Goal: Task Accomplishment & Management: Use online tool/utility

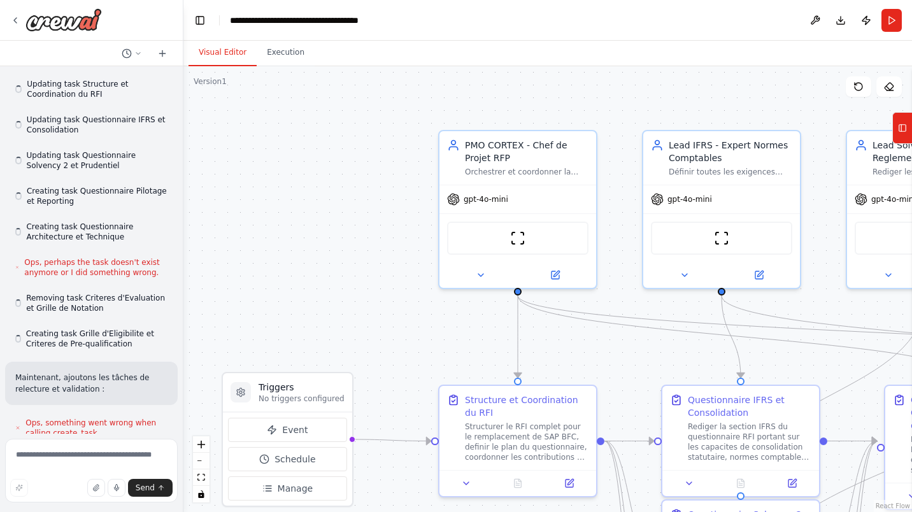
scroll to position [3018, 0]
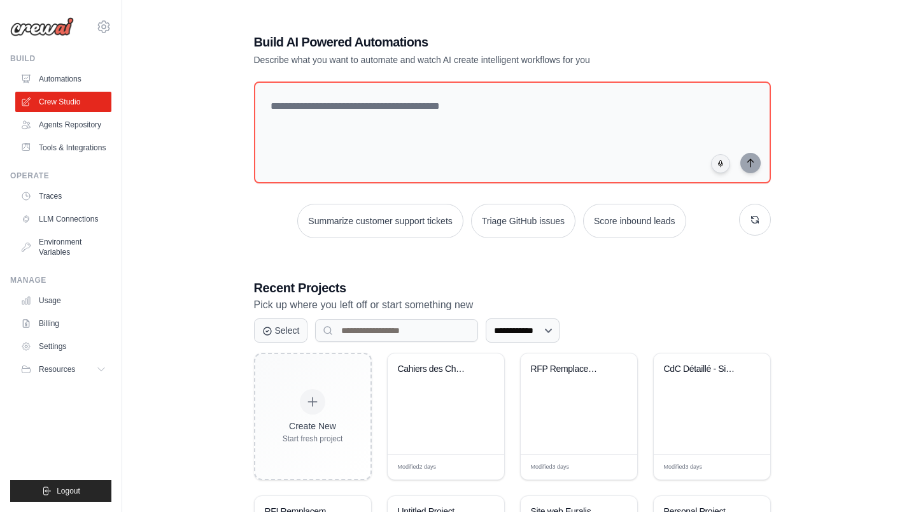
click at [698, 391] on div "CdC Détaillé - Site d'Assurance Cli..." at bounding box center [712, 403] width 117 height 101
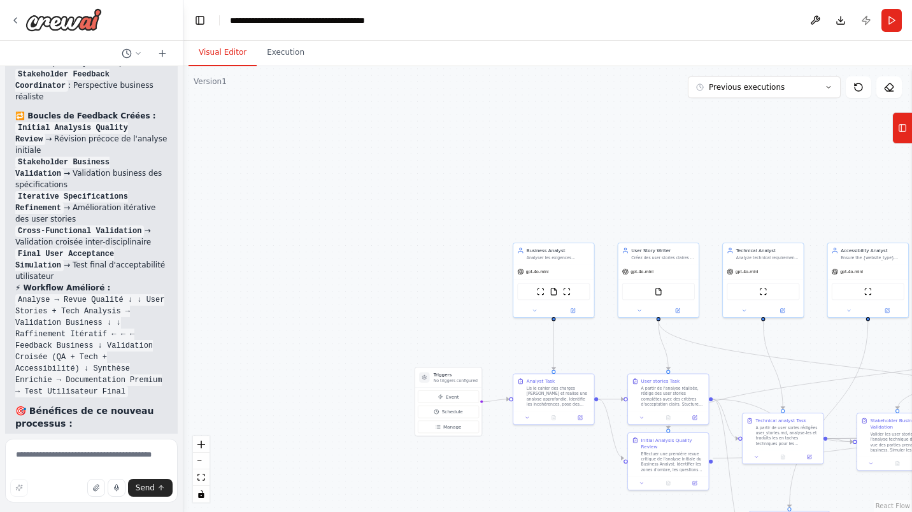
scroll to position [4936, 0]
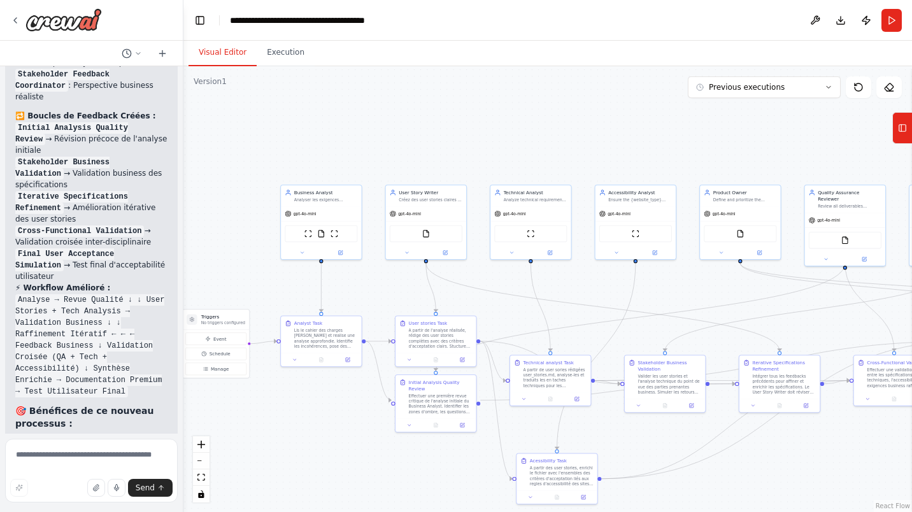
drag, startPoint x: 671, startPoint y: 178, endPoint x: 439, endPoint y: 120, distance: 239.5
click at [439, 120] on div ".deletable-edge-delete-btn { width: 20px; height: 20px; border: 0px solid #ffff…" at bounding box center [547, 289] width 728 height 446
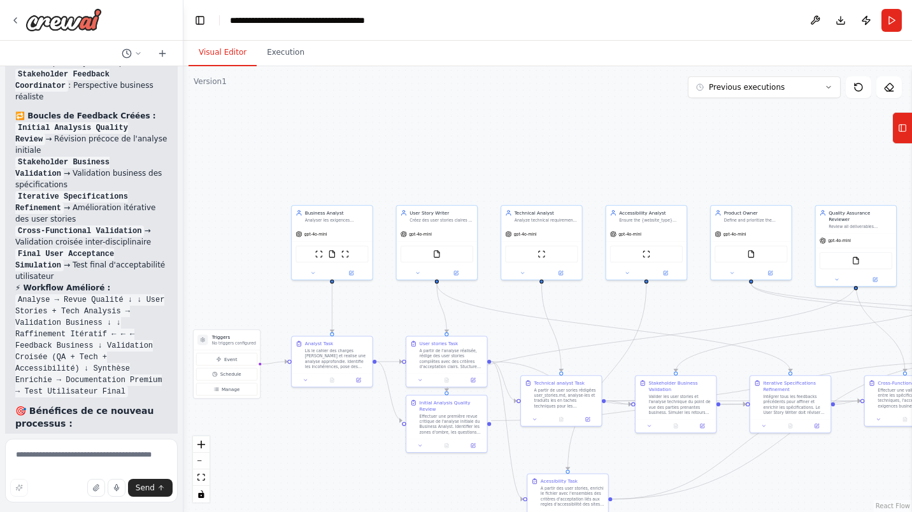
drag, startPoint x: 442, startPoint y: 120, endPoint x: 453, endPoint y: 141, distance: 23.1
click at [453, 141] on div ".deletable-edge-delete-btn { width: 20px; height: 20px; border: 0px solid #ffff…" at bounding box center [547, 289] width 728 height 446
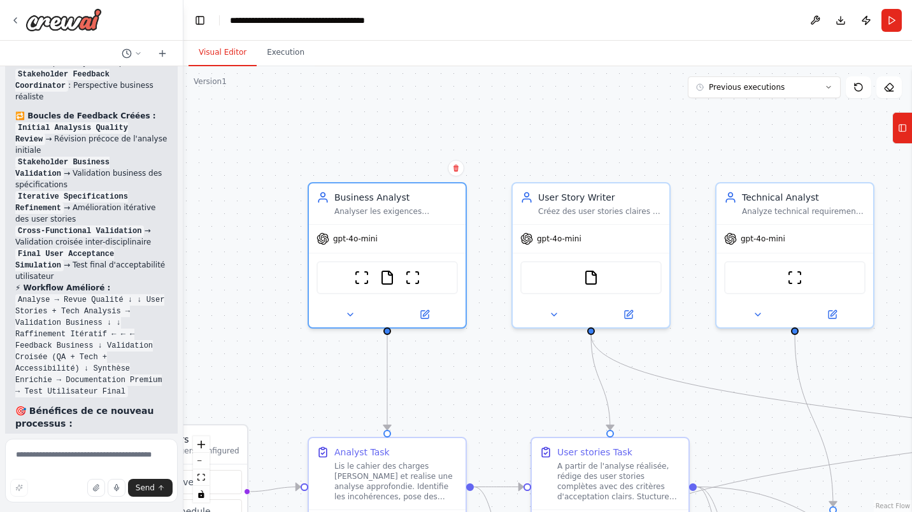
click at [426, 318] on button at bounding box center [424, 314] width 72 height 15
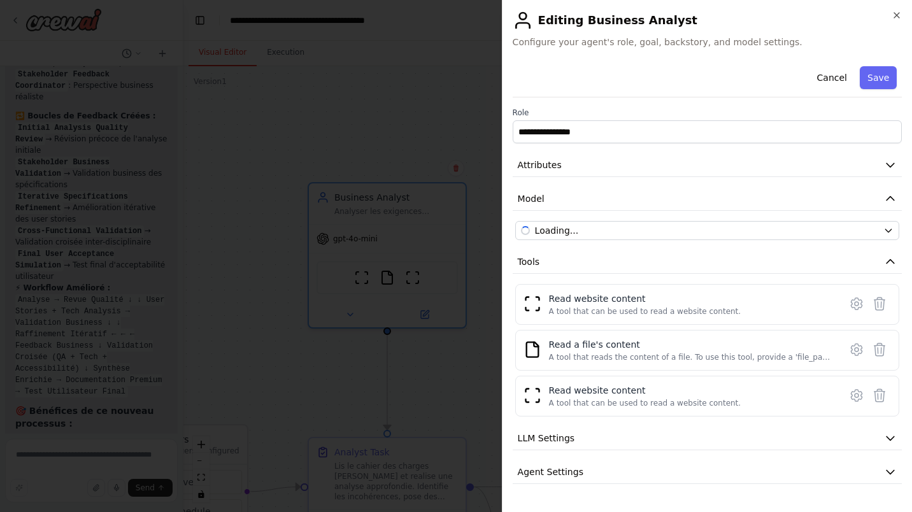
click at [886, 166] on icon "button" at bounding box center [890, 166] width 8 height 4
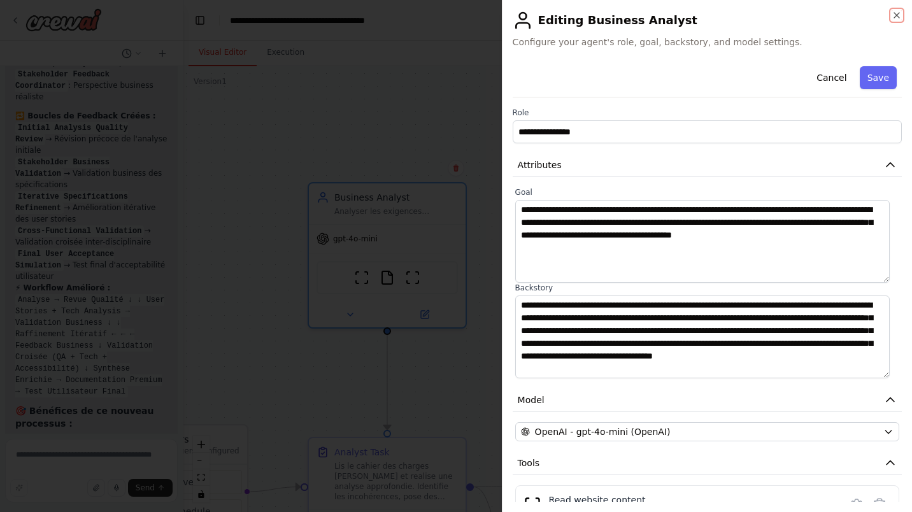
click at [894, 17] on icon "button" at bounding box center [896, 15] width 5 height 5
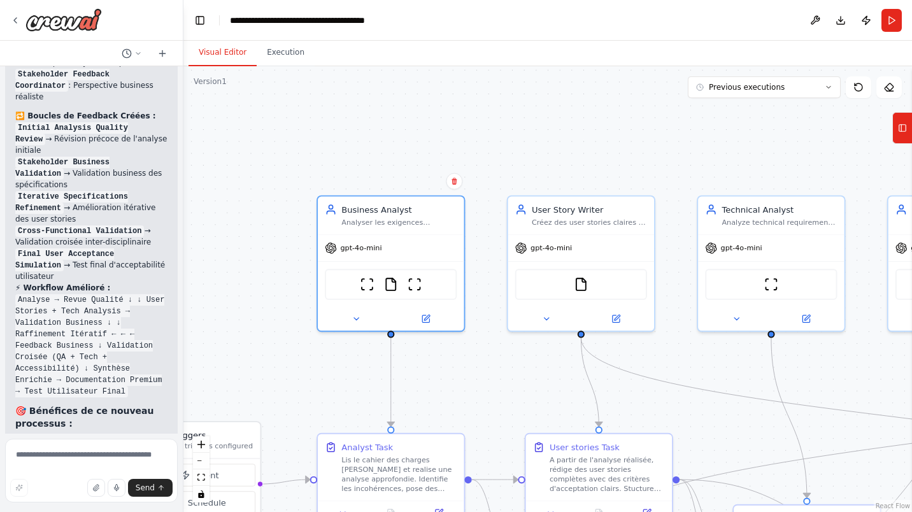
click at [427, 459] on div "Lis le cahier des charges fourni et realise une analyse approfondie. Identifie …" at bounding box center [398, 474] width 115 height 38
click at [425, 461] on div "Lis le cahier des charges fourni et realise une analyse approfondie. Identifie …" at bounding box center [398, 474] width 115 height 38
click at [425, 460] on div "Lis le cahier des charges fourni et realise une analyse approfondie. Identifie …" at bounding box center [398, 474] width 115 height 38
click at [443, 510] on icon at bounding box center [439, 513] width 10 height 10
click at [432, 315] on button at bounding box center [425, 319] width 67 height 14
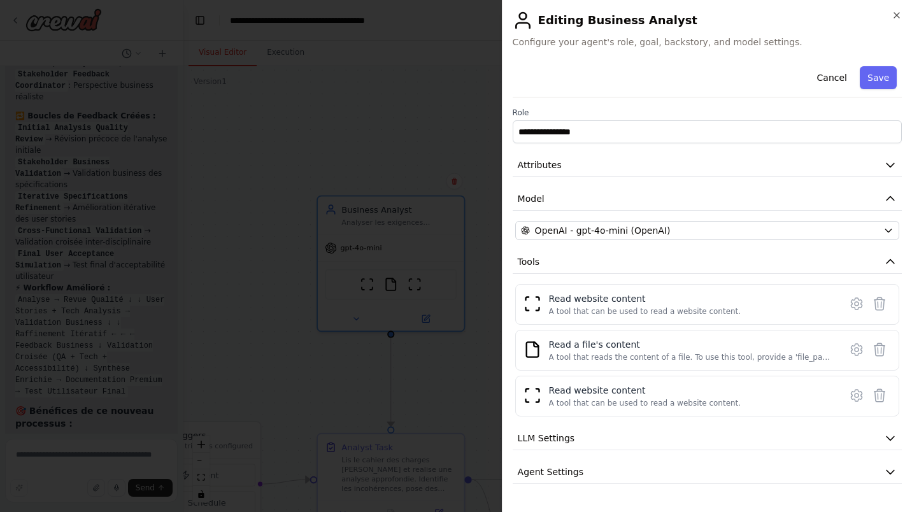
click at [849, 307] on icon at bounding box center [856, 303] width 15 height 15
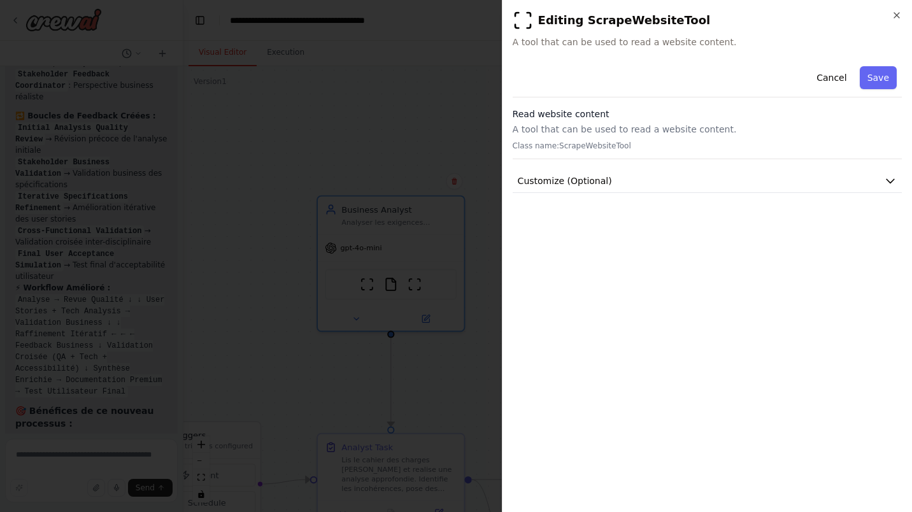
click at [893, 176] on icon "button" at bounding box center [890, 180] width 13 height 13
click at [892, 13] on icon "button" at bounding box center [896, 15] width 10 height 10
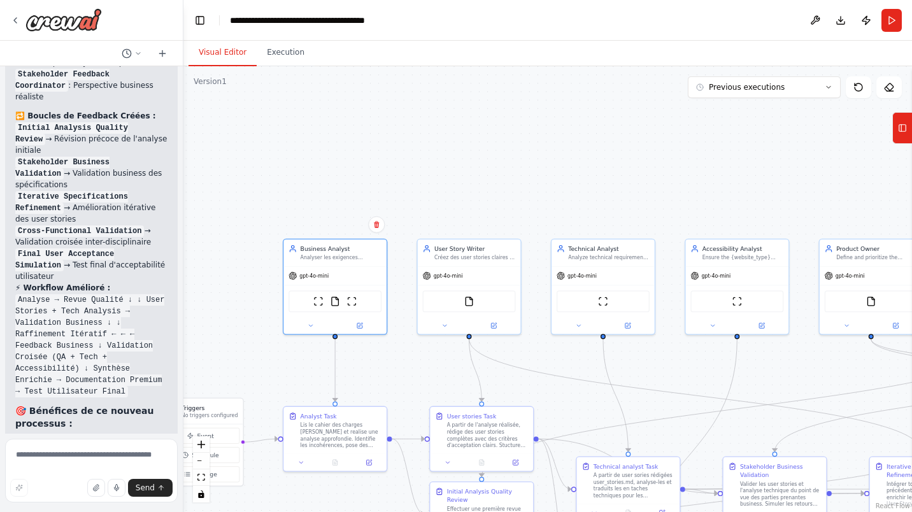
drag, startPoint x: 832, startPoint y: 357, endPoint x: 682, endPoint y: 358, distance: 149.6
click at [682, 358] on div ".deletable-edge-delete-btn { width: 20px; height: 20px; border: 0px solid #ffff…" at bounding box center [547, 289] width 728 height 446
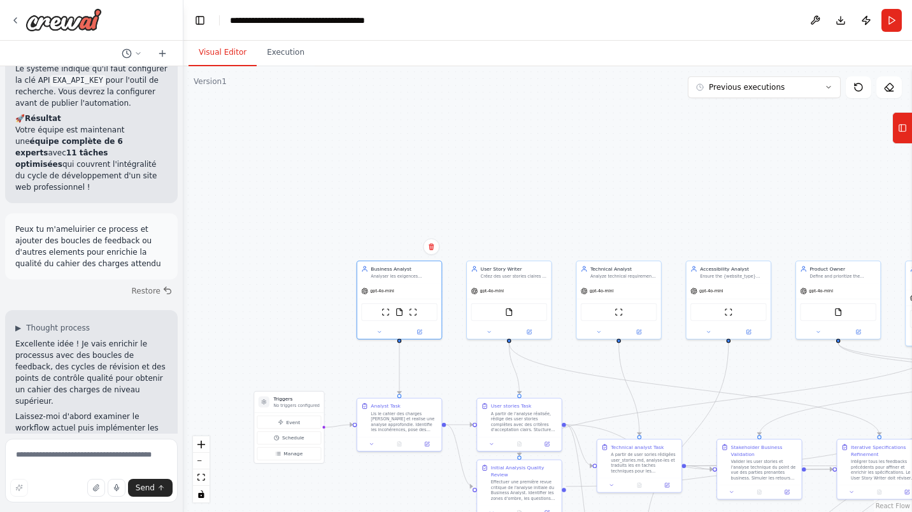
scroll to position [3550, 0]
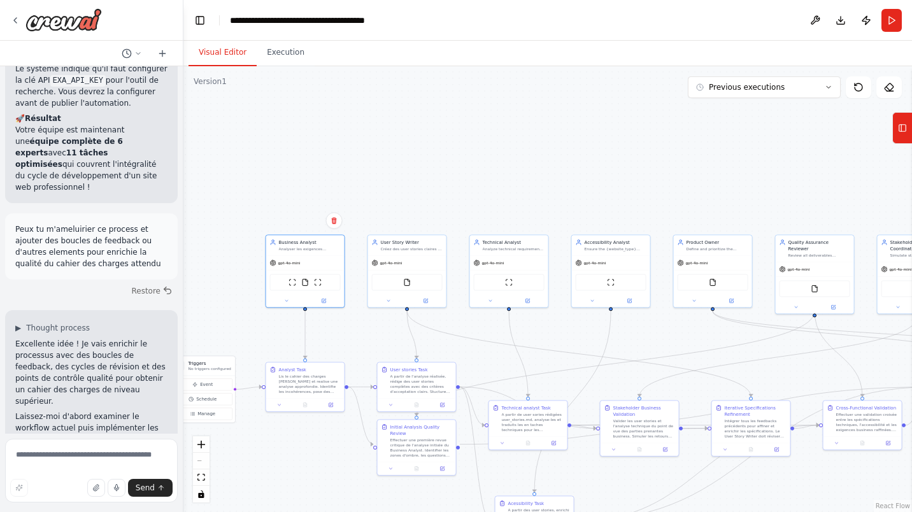
drag, startPoint x: 684, startPoint y: 215, endPoint x: 572, endPoint y: 195, distance: 113.2
click at [572, 195] on div ".deletable-edge-delete-btn { width: 20px; height: 20px; border: 0px solid #ffff…" at bounding box center [547, 289] width 728 height 446
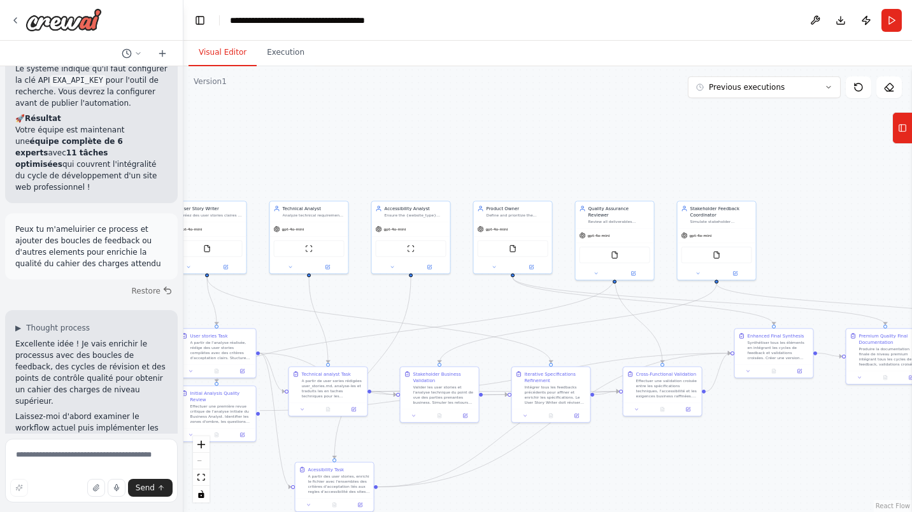
drag, startPoint x: 825, startPoint y: 336, endPoint x: 632, endPoint y: 303, distance: 196.3
click at [632, 303] on div ".deletable-edge-delete-btn { width: 20px; height: 20px; border: 0px solid #ffff…" at bounding box center [547, 289] width 728 height 446
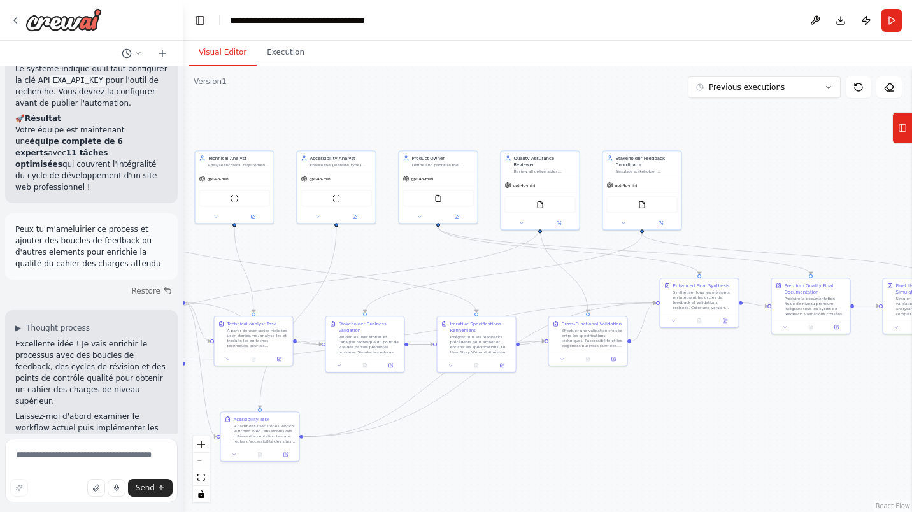
drag, startPoint x: 695, startPoint y: 473, endPoint x: 611, endPoint y: 423, distance: 97.4
click at [611, 423] on div ".deletable-edge-delete-btn { width: 20px; height: 20px; border: 0px solid #ffff…" at bounding box center [547, 289] width 728 height 446
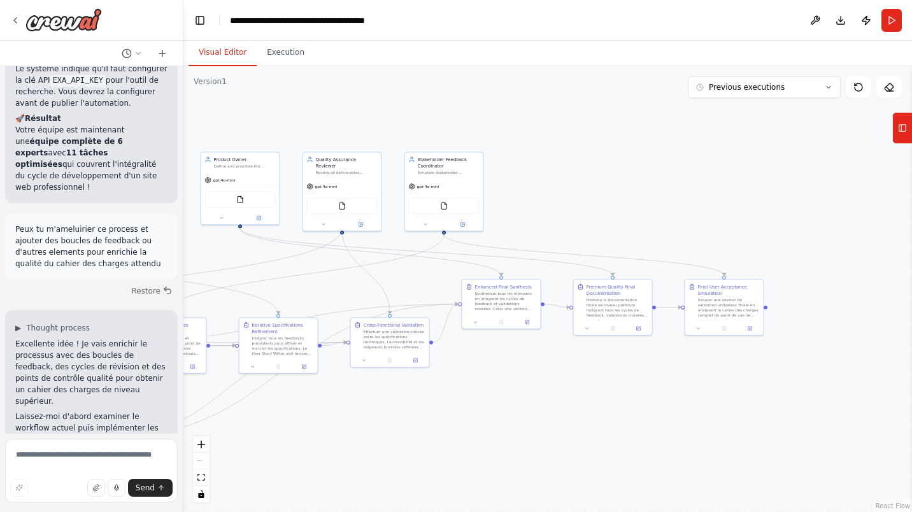
drag, startPoint x: 691, startPoint y: 378, endPoint x: 644, endPoint y: 383, distance: 47.5
click at [644, 383] on div ".deletable-edge-delete-btn { width: 20px; height: 20px; border: 0px solid #ffff…" at bounding box center [547, 289] width 728 height 446
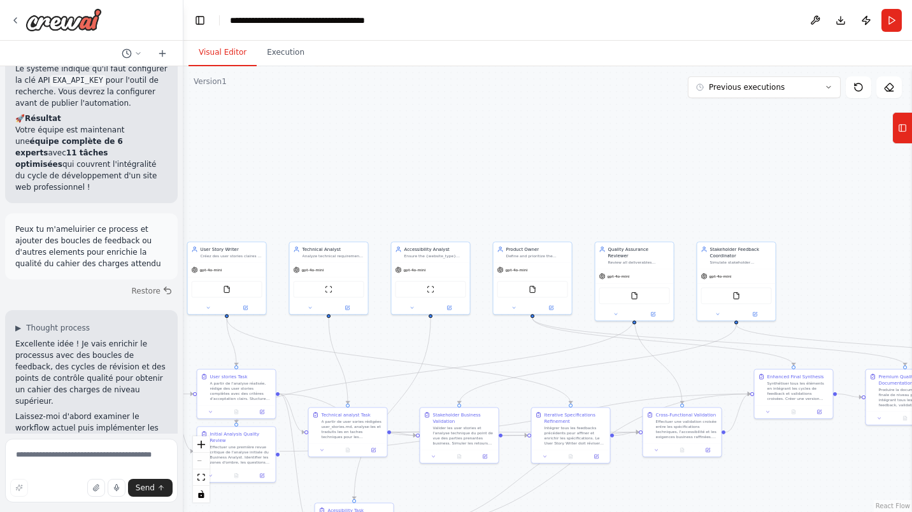
drag, startPoint x: 388, startPoint y: 100, endPoint x: 707, endPoint y: 188, distance: 330.5
click at [708, 188] on div ".deletable-edge-delete-btn { width: 20px; height: 20px; border: 0px solid #ffff…" at bounding box center [547, 289] width 728 height 446
click at [283, 57] on button "Execution" at bounding box center [286, 52] width 58 height 27
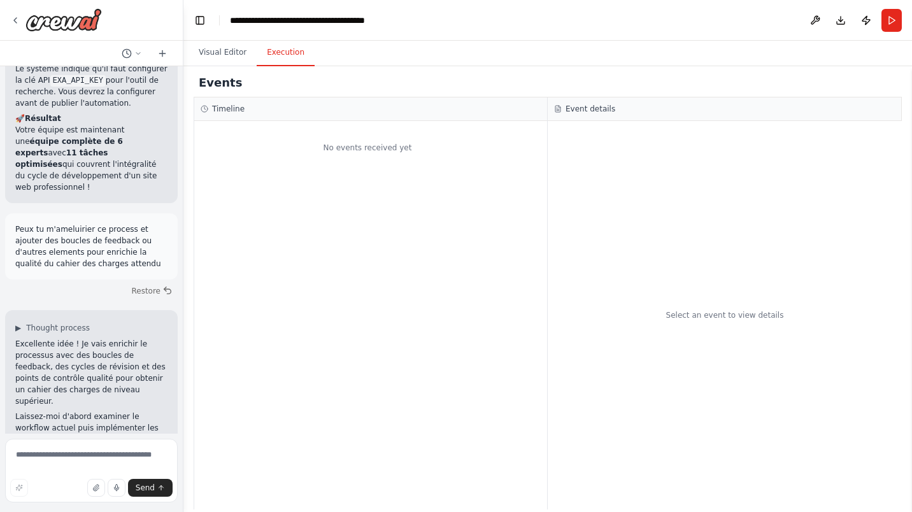
click at [888, 18] on button "Run" at bounding box center [891, 20] width 20 height 23
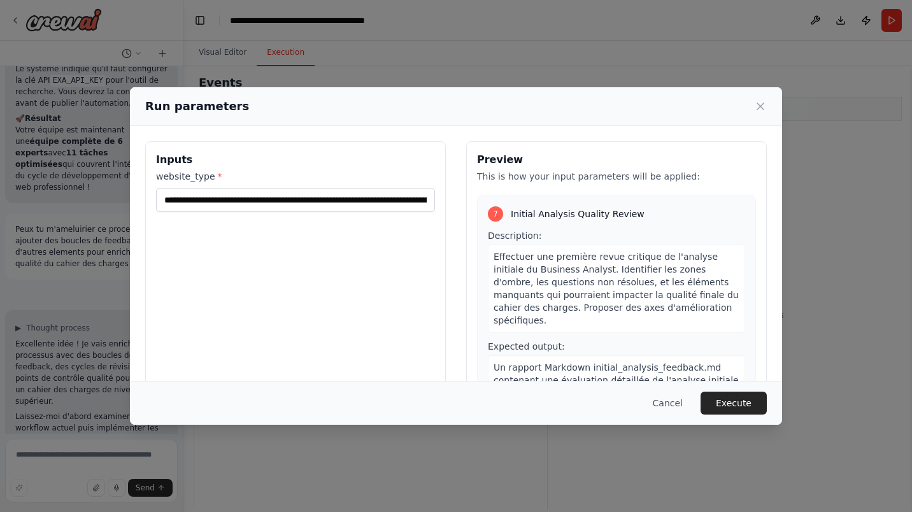
scroll to position [1291, 0]
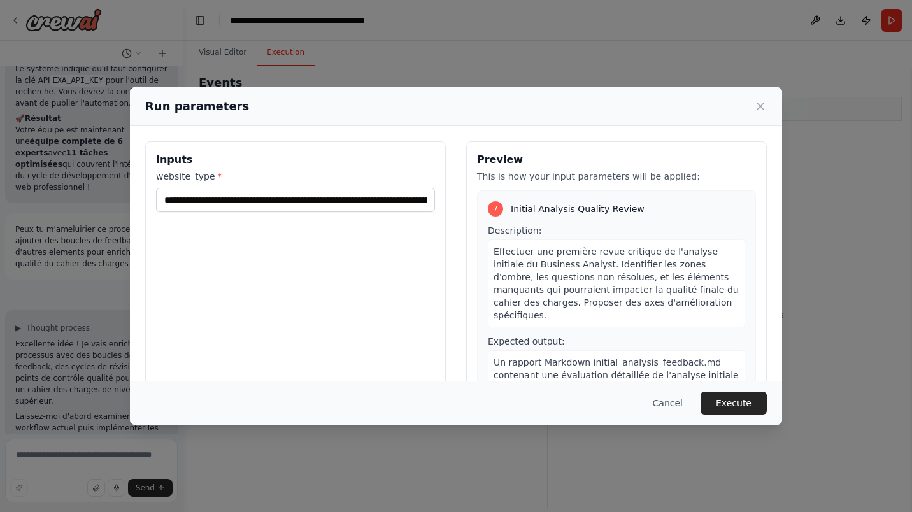
click at [729, 399] on button "Execute" at bounding box center [733, 403] width 66 height 23
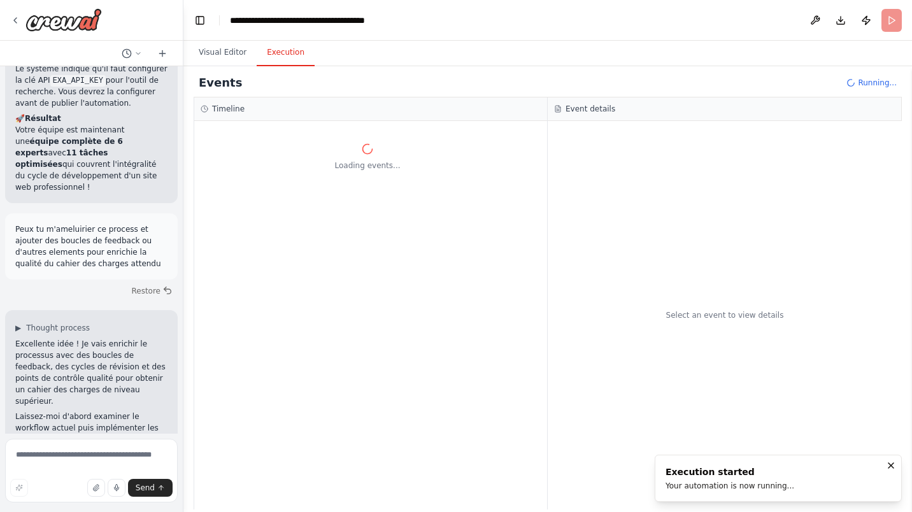
click at [228, 54] on button "Visual Editor" at bounding box center [222, 52] width 68 height 27
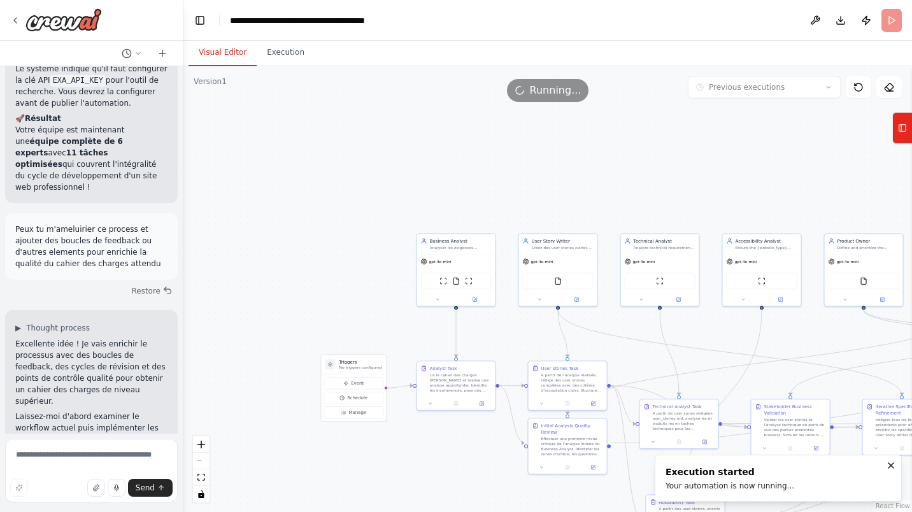
drag, startPoint x: 339, startPoint y: 169, endPoint x: 639, endPoint y: 170, distance: 299.9
click at [639, 170] on div ".deletable-edge-delete-btn { width: 20px; height: 20px; border: 0px solid #ffff…" at bounding box center [547, 289] width 728 height 446
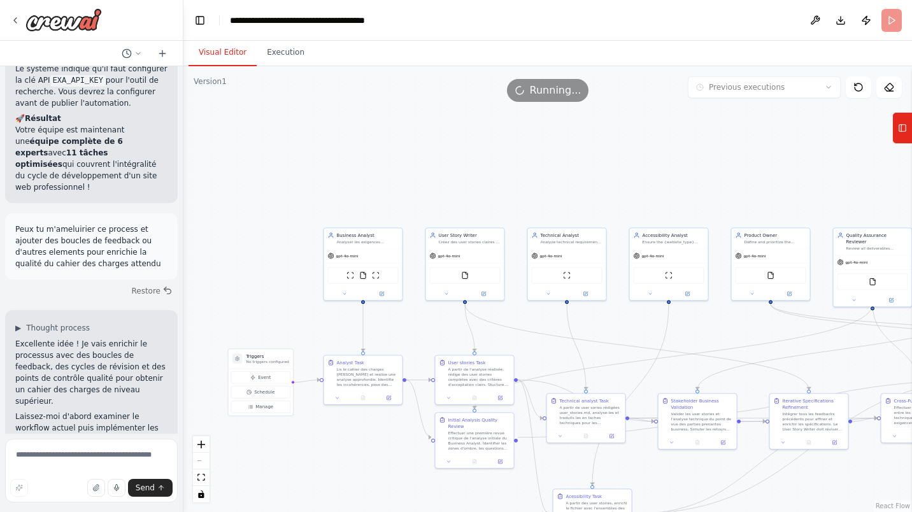
drag, startPoint x: 748, startPoint y: 185, endPoint x: 655, endPoint y: 179, distance: 93.1
click at [655, 179] on div ".deletable-edge-delete-btn { width: 20px; height: 20px; border: 0px solid #ffff…" at bounding box center [547, 289] width 728 height 446
click at [17, 24] on icon at bounding box center [15, 20] width 10 height 10
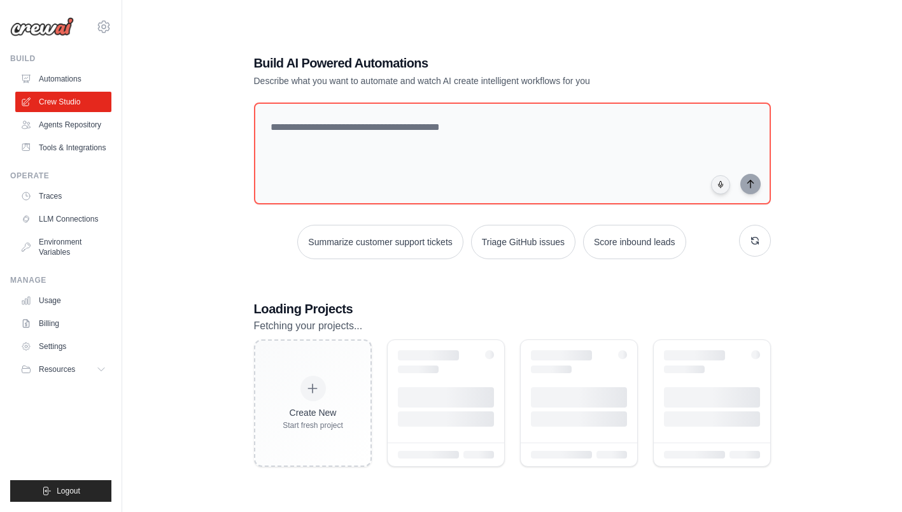
drag, startPoint x: 0, startPoint y: 0, endPoint x: 13, endPoint y: 20, distance: 23.8
click at [13, 20] on img at bounding box center [42, 26] width 64 height 19
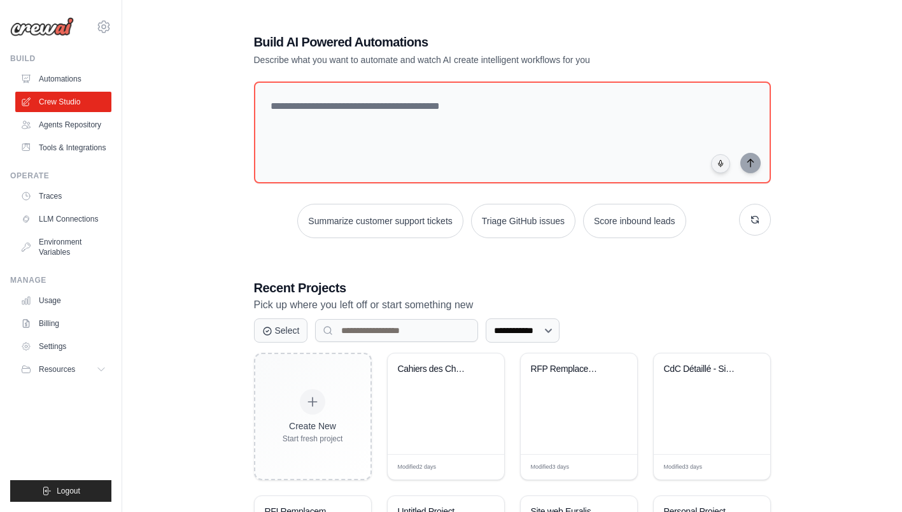
click at [564, 404] on div "RFP Remplacement Solution Consolida..." at bounding box center [579, 403] width 117 height 101
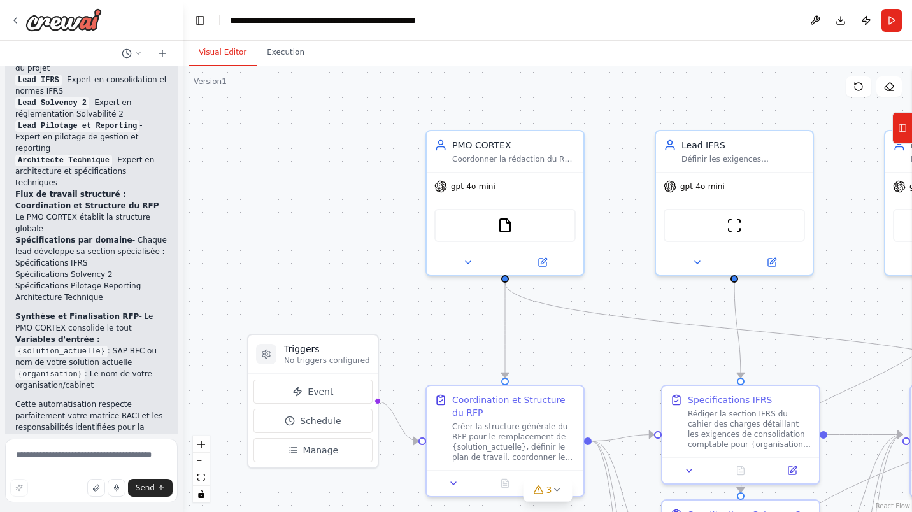
scroll to position [2150, 0]
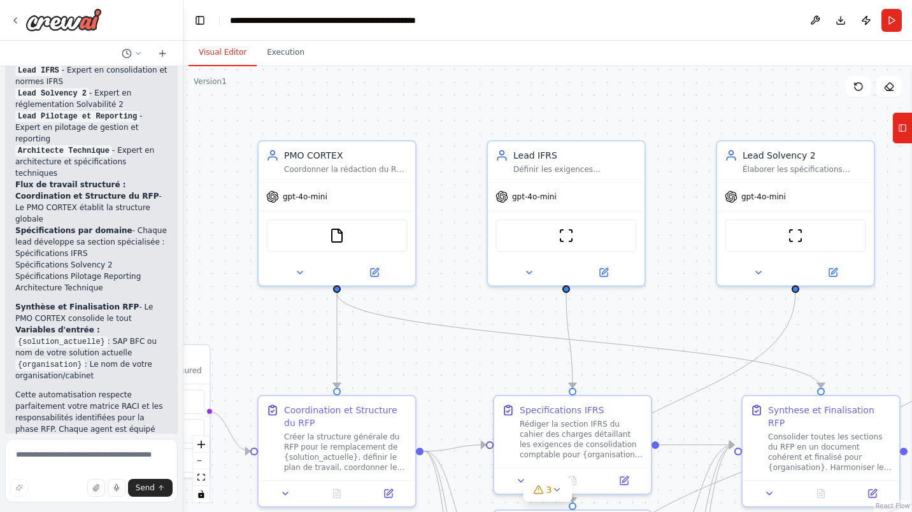
drag, startPoint x: 601, startPoint y: 229, endPoint x: 439, endPoint y: 243, distance: 162.9
click at [439, 243] on div ".deletable-edge-delete-btn { width: 20px; height: 20px; border: 0px solid #ffff…" at bounding box center [547, 289] width 728 height 446
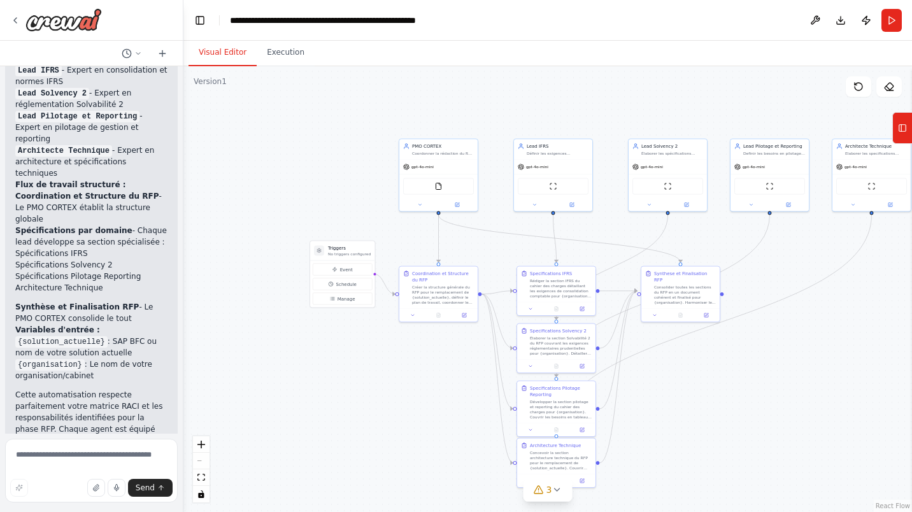
drag, startPoint x: 847, startPoint y: 358, endPoint x: 795, endPoint y: 288, distance: 87.9
click at [795, 288] on div ".deletable-edge-delete-btn { width: 20px; height: 20px; border: 0px solid #ffff…" at bounding box center [547, 289] width 728 height 446
click at [13, 22] on icon at bounding box center [15, 20] width 10 height 10
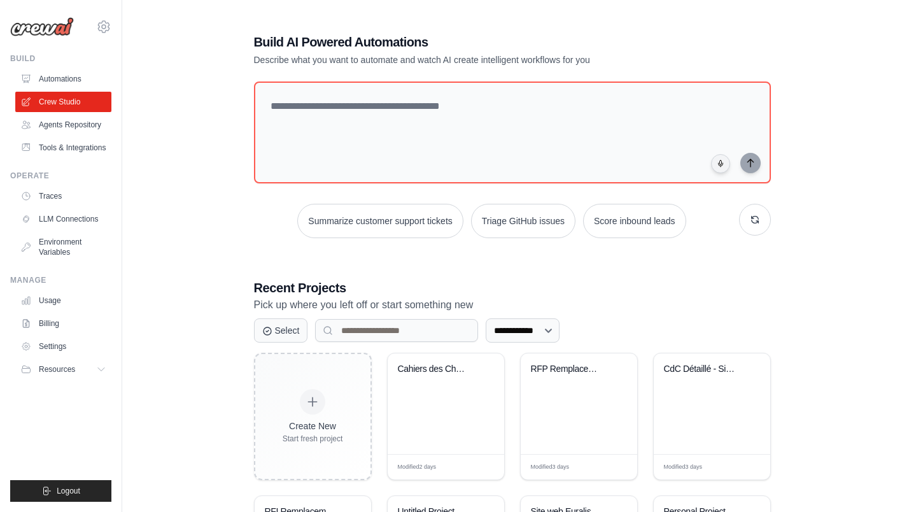
click at [685, 409] on div "CdC Détaillé - Site d'Assurance Cli..." at bounding box center [712, 403] width 117 height 101
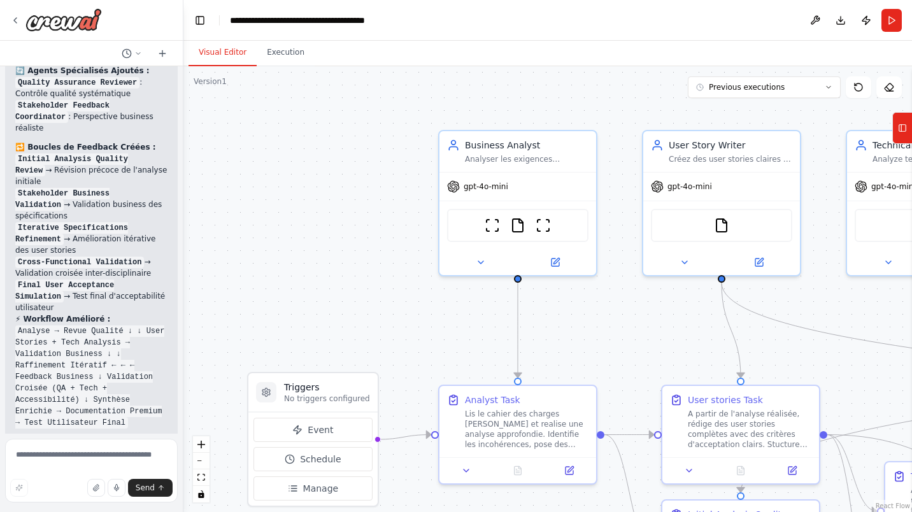
scroll to position [4925, 0]
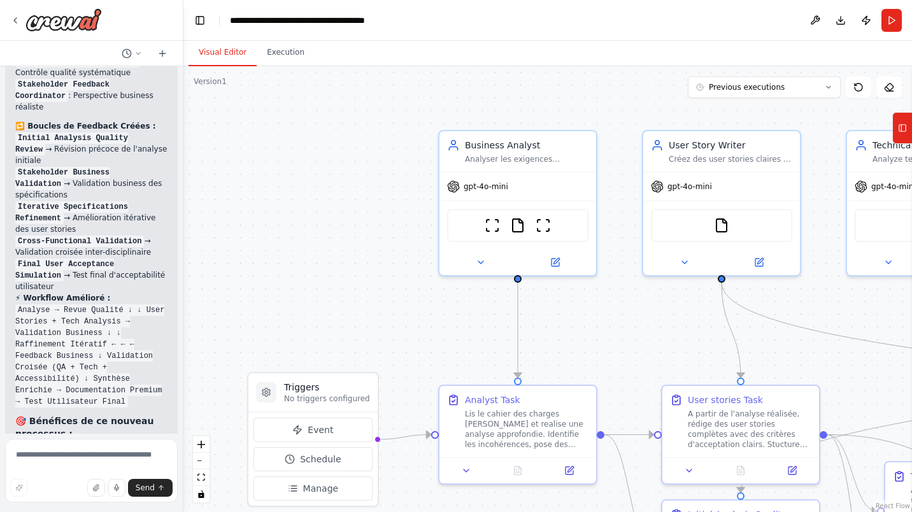
click at [554, 259] on icon at bounding box center [555, 263] width 8 height 8
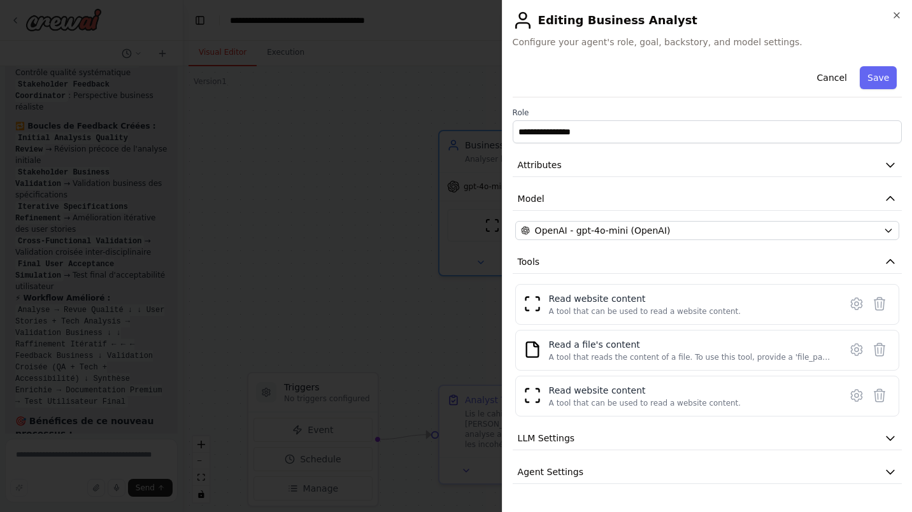
click at [884, 162] on icon "button" at bounding box center [890, 165] width 13 height 13
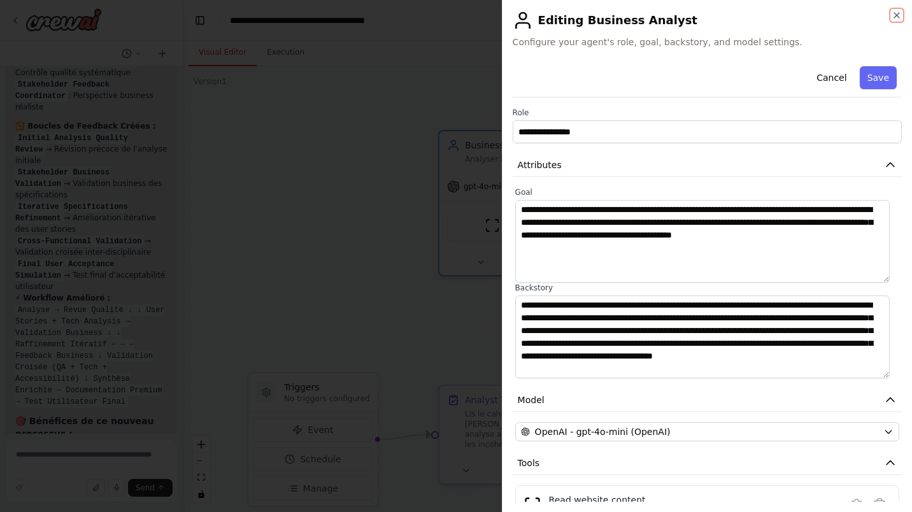
click at [897, 14] on icon "button" at bounding box center [896, 15] width 10 height 10
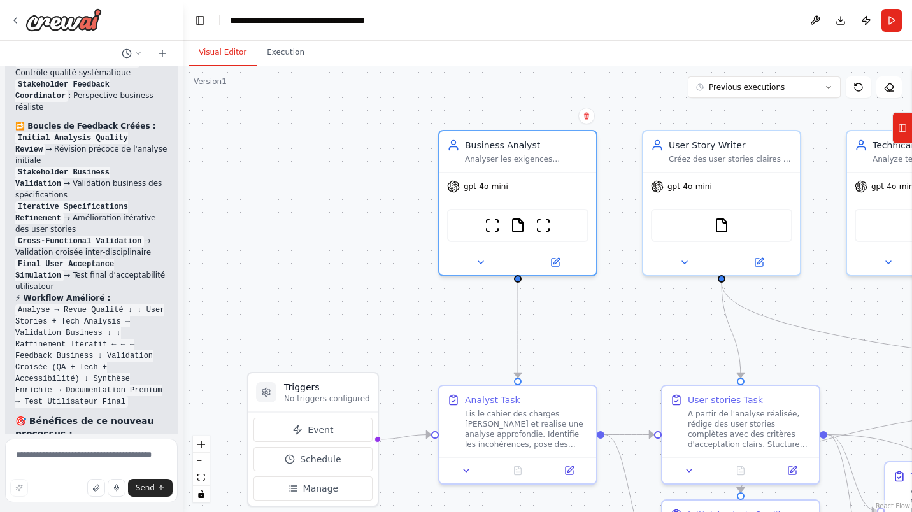
click at [524, 446] on div "Lis le cahier des charges fourni et realise une analyse approfondie. Identifie …" at bounding box center [527, 429] width 124 height 41
click at [571, 471] on icon at bounding box center [569, 471] width 8 height 8
click at [495, 232] on div "ScrapeWebsiteTool FileReadTool ScrapeWebsiteTool" at bounding box center [517, 225] width 141 height 33
click at [555, 258] on icon at bounding box center [556, 261] width 6 height 6
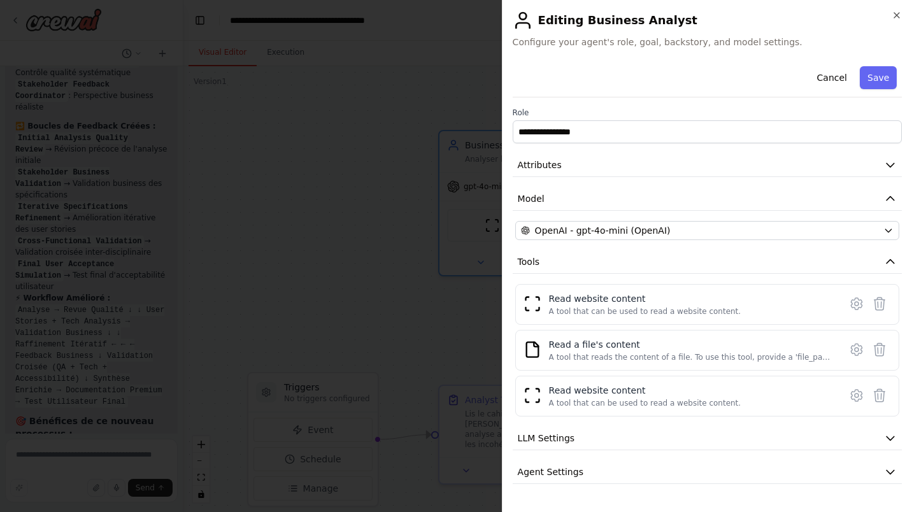
click at [851, 306] on icon at bounding box center [856, 303] width 11 height 11
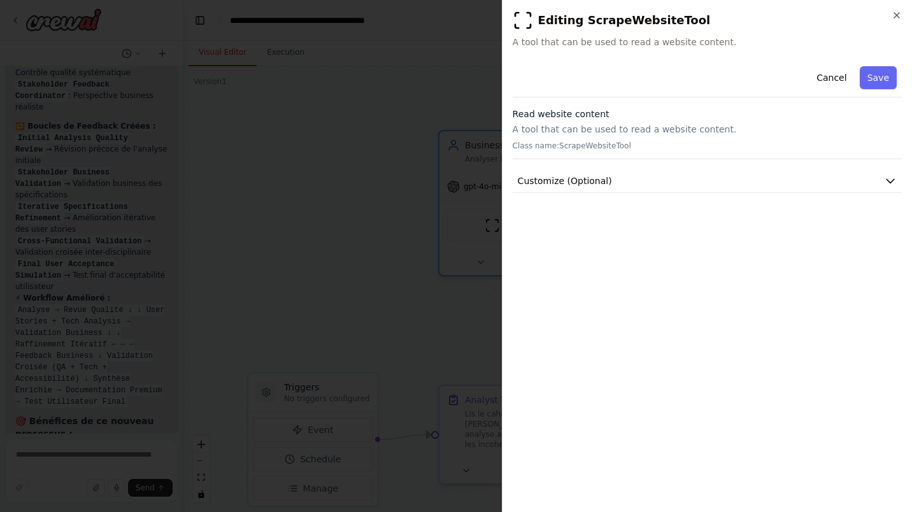
click at [884, 177] on icon "button" at bounding box center [890, 180] width 13 height 13
click at [897, 16] on icon "button" at bounding box center [896, 15] width 10 height 10
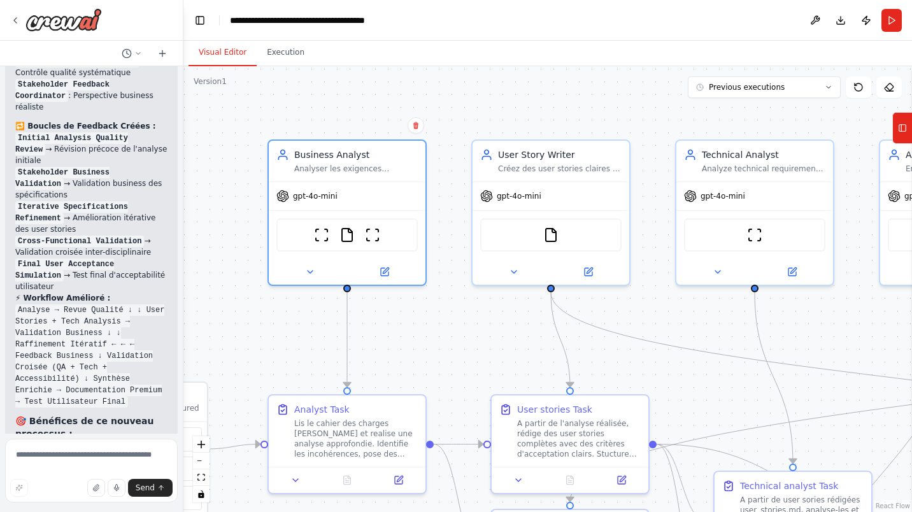
drag, startPoint x: 588, startPoint y: 343, endPoint x: 462, endPoint y: 357, distance: 127.4
click at [416, 353] on div ".deletable-edge-delete-btn { width: 20px; height: 20px; border: 0px solid #ffff…" at bounding box center [547, 289] width 728 height 446
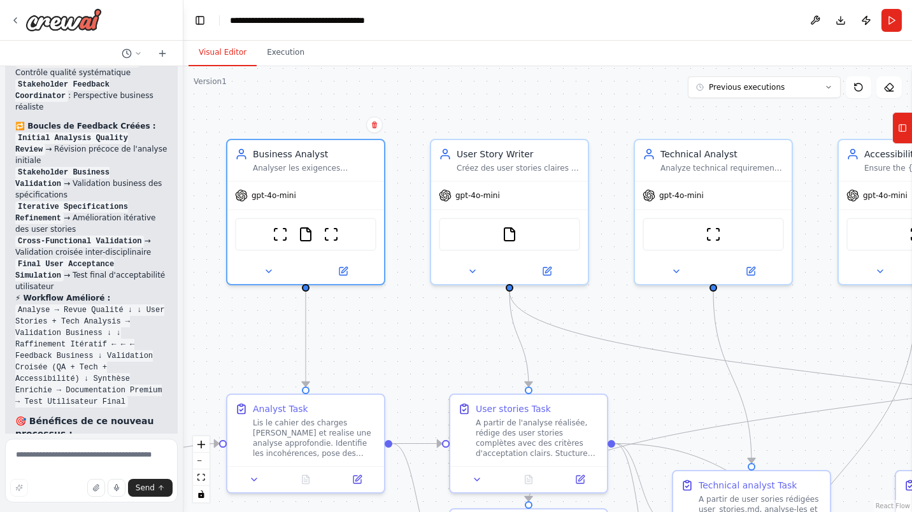
drag, startPoint x: 692, startPoint y: 323, endPoint x: 679, endPoint y: 323, distance: 12.1
click at [679, 323] on div ".deletable-edge-delete-btn { width: 20px; height: 20px; border: 0px solid #ffff…" at bounding box center [547, 289] width 728 height 446
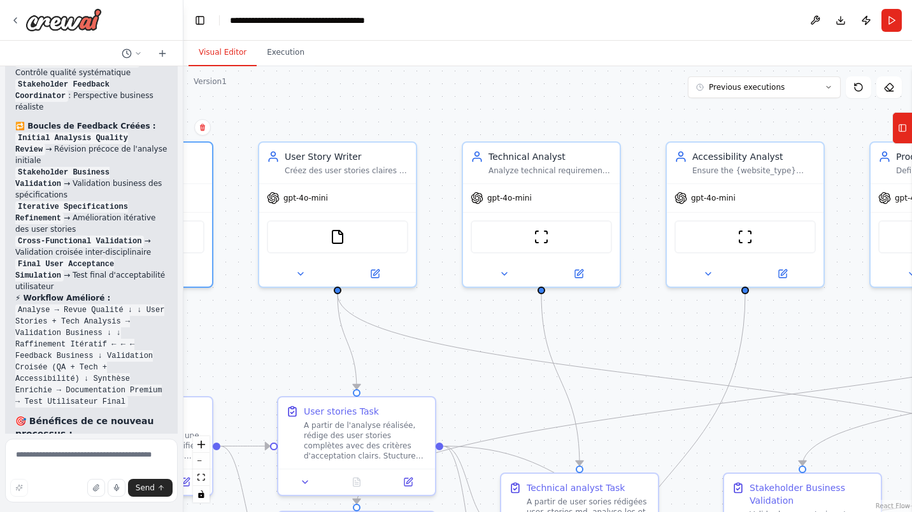
drag, startPoint x: 843, startPoint y: 315, endPoint x: 671, endPoint y: 318, distance: 171.9
click at [671, 318] on div ".deletable-edge-delete-btn { width: 20px; height: 20px; border: 0px solid #ffff…" at bounding box center [547, 289] width 728 height 446
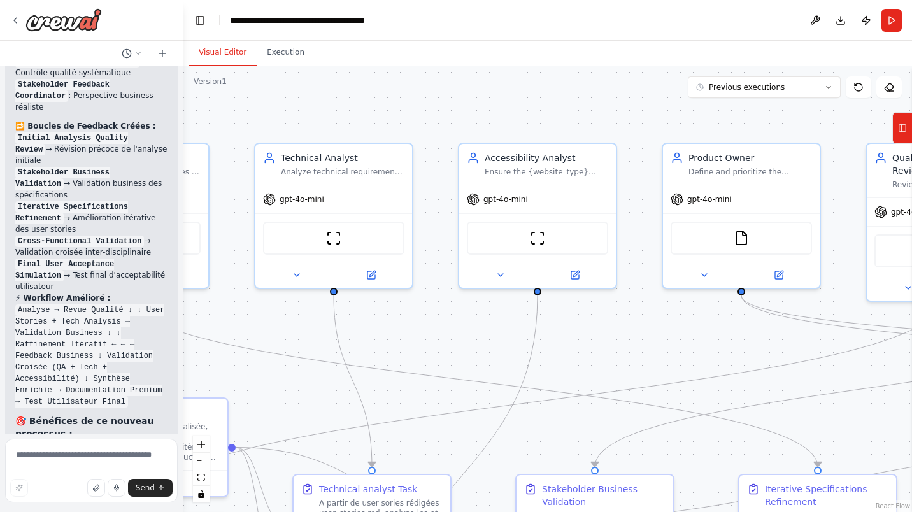
drag, startPoint x: 830, startPoint y: 332, endPoint x: 622, endPoint y: 333, distance: 207.6
click at [622, 333] on div ".deletable-edge-delete-btn { width: 20px; height: 20px; border: 0px solid #ffff…" at bounding box center [547, 289] width 728 height 446
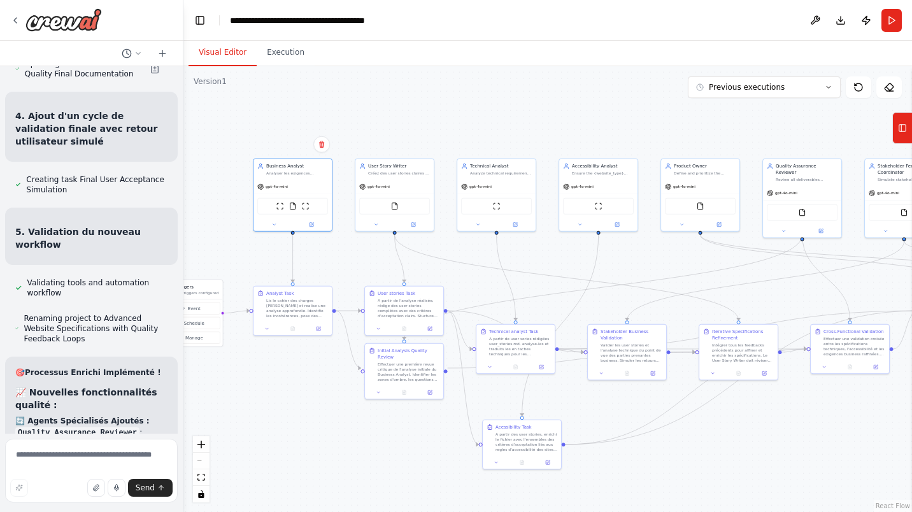
scroll to position [4550, 0]
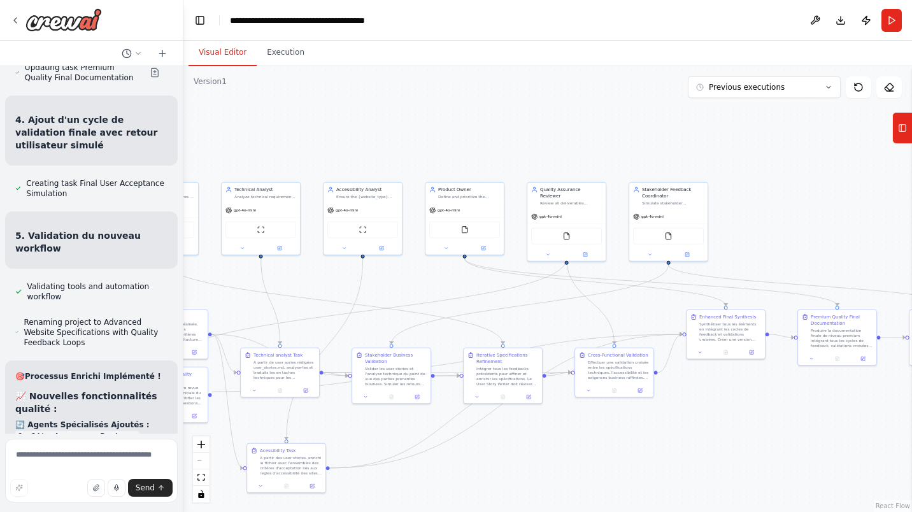
drag, startPoint x: 841, startPoint y: 398, endPoint x: 635, endPoint y: 423, distance: 207.2
click at [604, 422] on div ".deletable-edge-delete-btn { width: 20px; height: 20px; border: 0px solid #ffff…" at bounding box center [547, 289] width 728 height 446
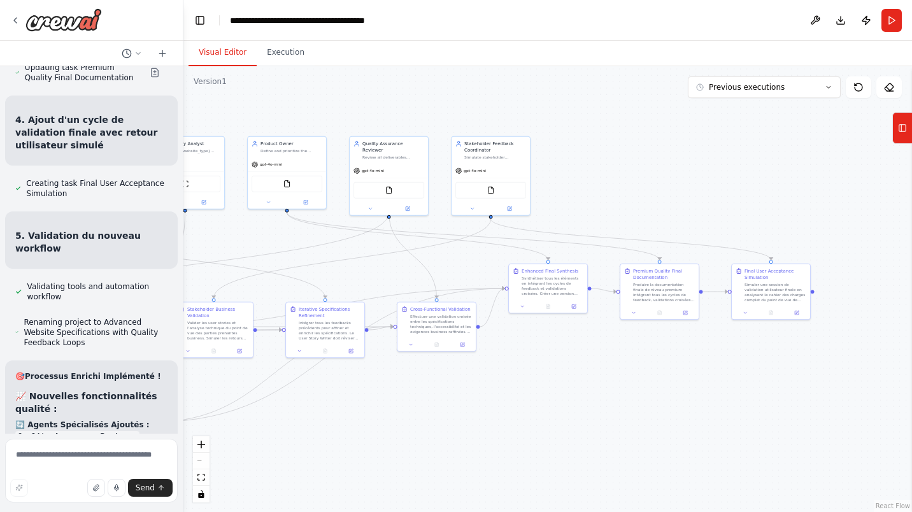
drag, startPoint x: 783, startPoint y: 404, endPoint x: 607, endPoint y: 358, distance: 181.6
click at [606, 358] on div ".deletable-edge-delete-btn { width: 20px; height: 20px; border: 0px solid #ffff…" at bounding box center [547, 289] width 728 height 446
click at [18, 22] on icon at bounding box center [15, 20] width 10 height 10
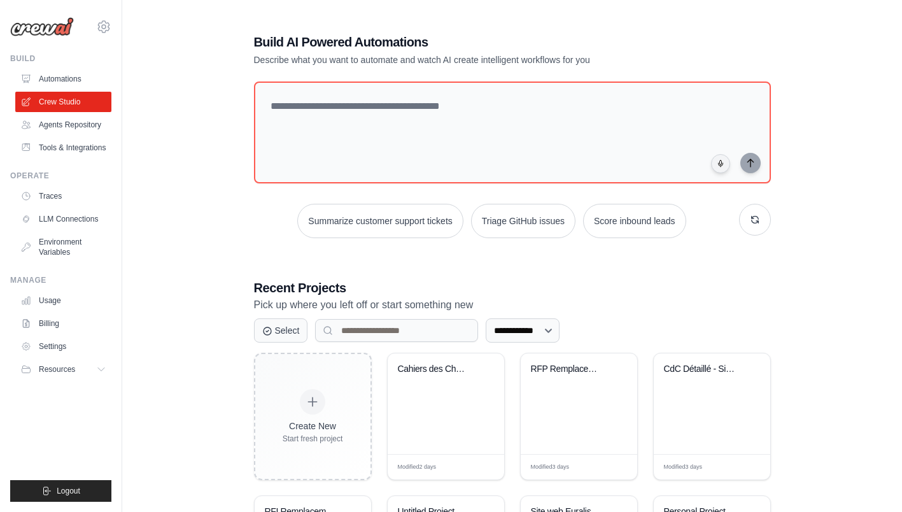
click at [555, 395] on div "RFP Remplacement Solution Consolida..." at bounding box center [579, 403] width 117 height 101
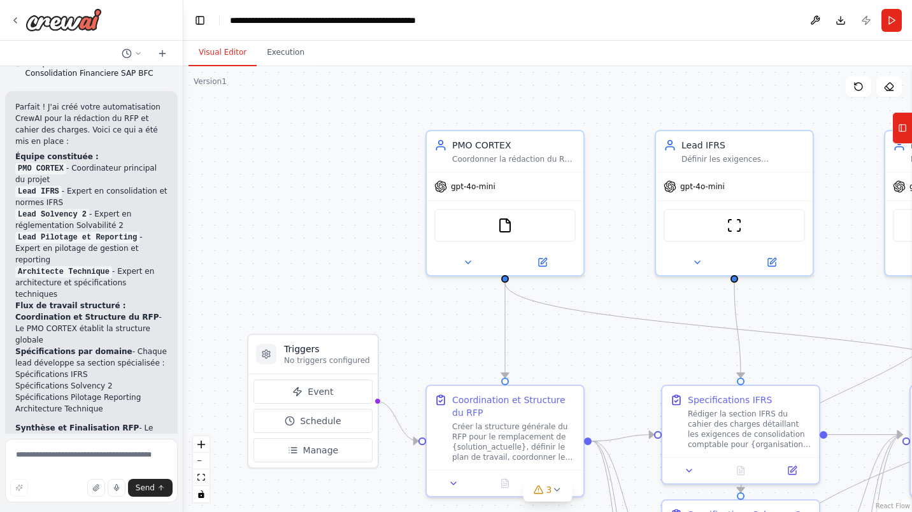
scroll to position [2150, 0]
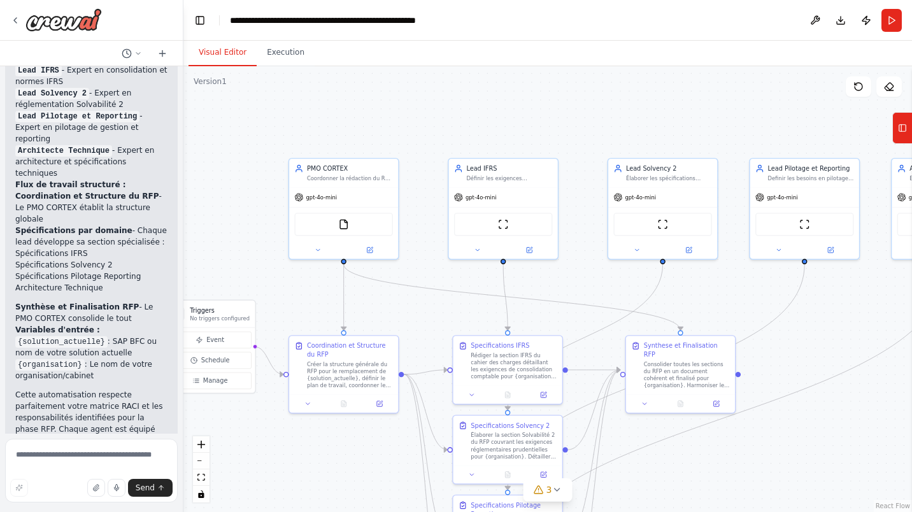
drag, startPoint x: 866, startPoint y: 298, endPoint x: 739, endPoint y: 280, distance: 128.0
click at [739, 280] on div ".deletable-edge-delete-btn { width: 20px; height: 20px; border: 0px solid #ffff…" at bounding box center [547, 289] width 728 height 446
click at [364, 257] on div at bounding box center [342, 250] width 109 height 18
click at [369, 255] on div at bounding box center [342, 250] width 109 height 18
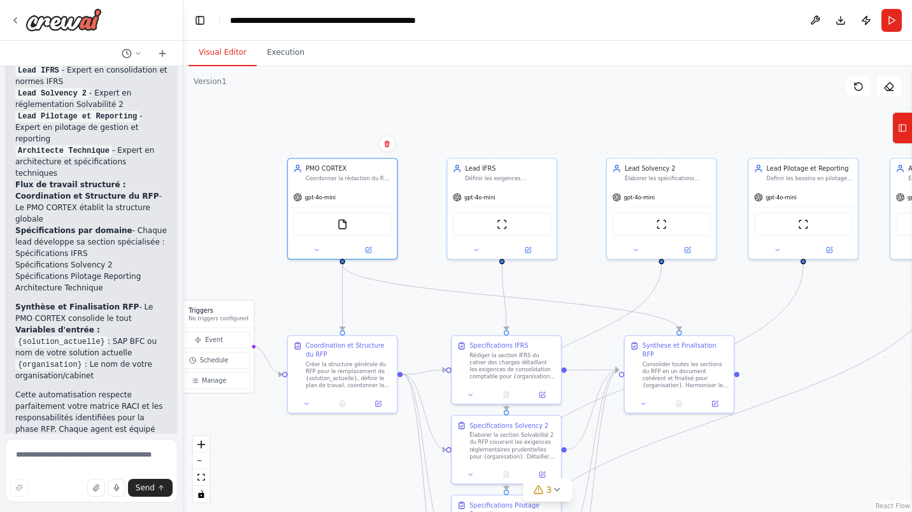
click at [372, 253] on button at bounding box center [368, 250] width 50 height 11
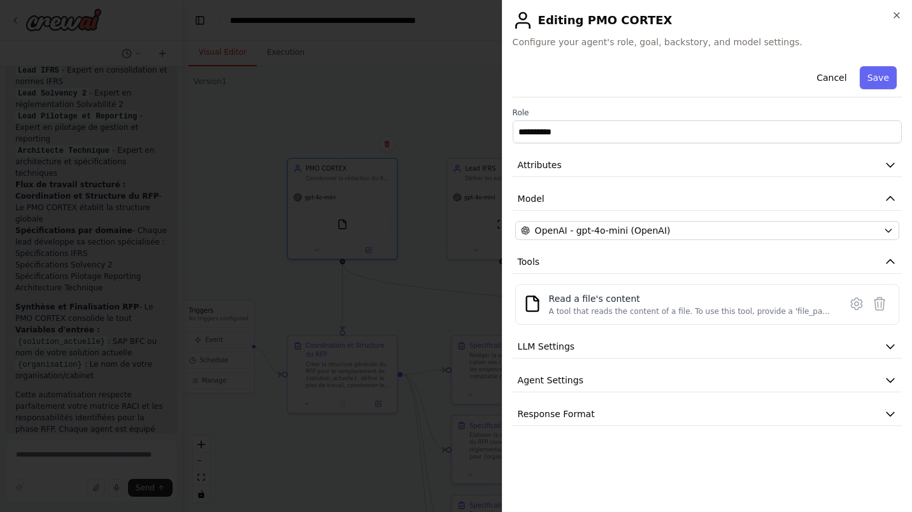
click at [890, 162] on icon "button" at bounding box center [890, 165] width 13 height 13
